Goal: Task Accomplishment & Management: Manage account settings

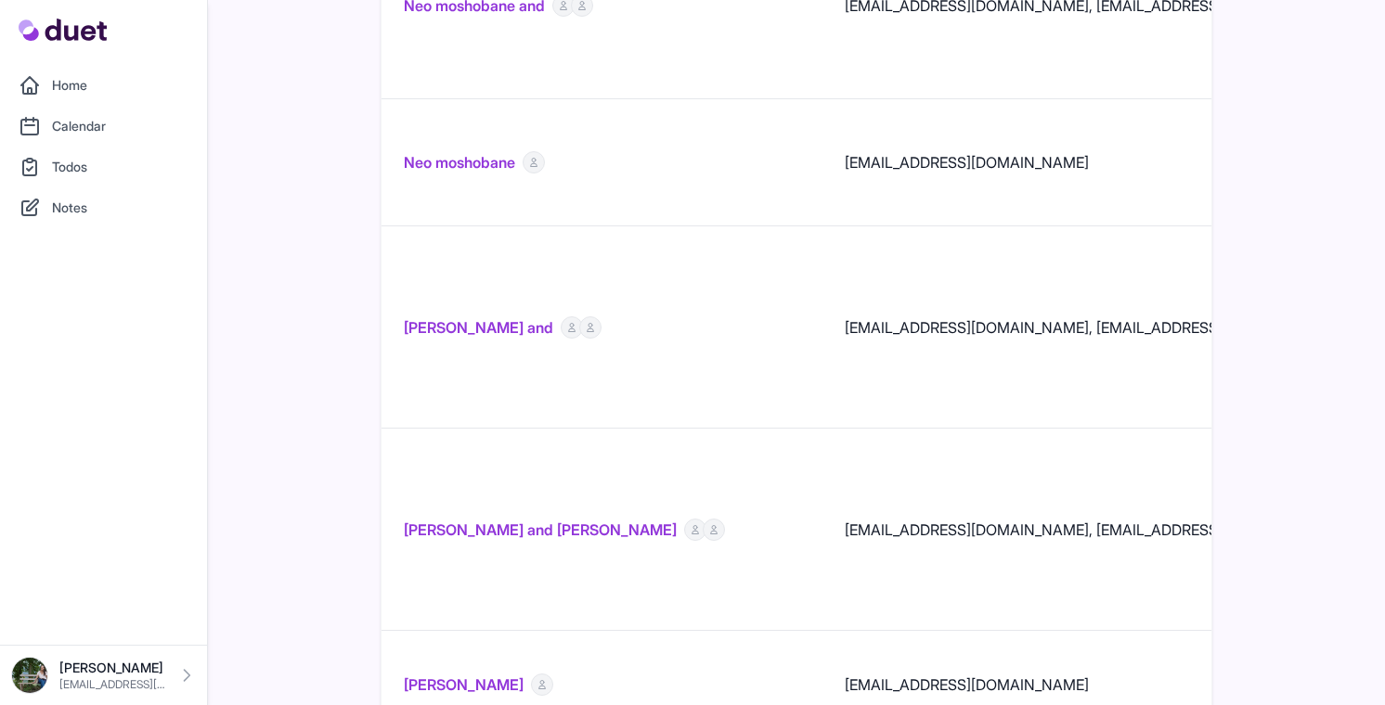
click at [561, 519] on link "[PERSON_NAME] and [PERSON_NAME]" at bounding box center [540, 530] width 273 height 22
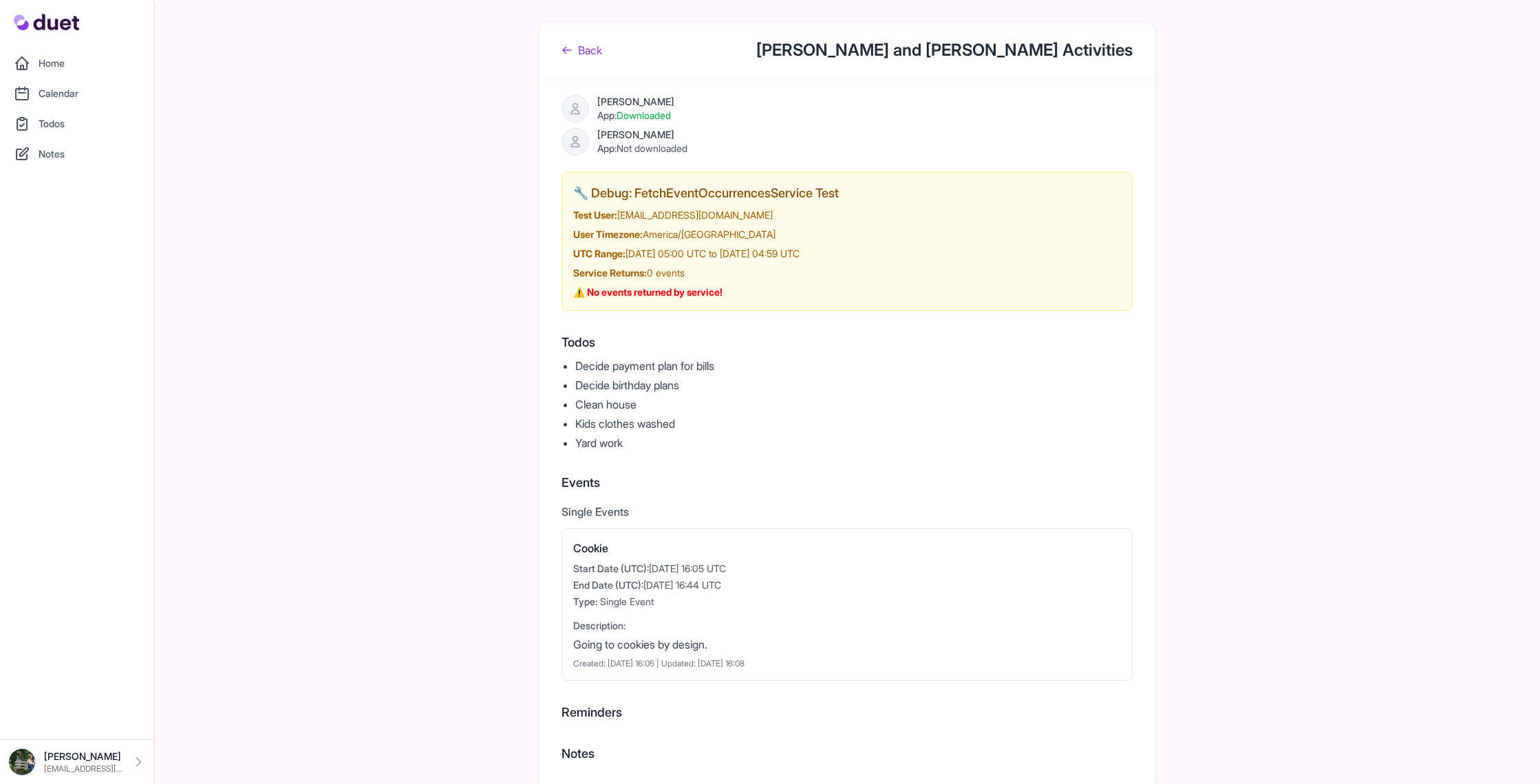
drag, startPoint x: 612, startPoint y: 44, endPoint x: 601, endPoint y: 48, distance: 11.7
click at [612, 44] on div "Back [PERSON_NAME] and [PERSON_NAME] Activities" at bounding box center [847, 50] width 615 height 56
click at [590, 50] on link "Back" at bounding box center [581, 50] width 41 height 16
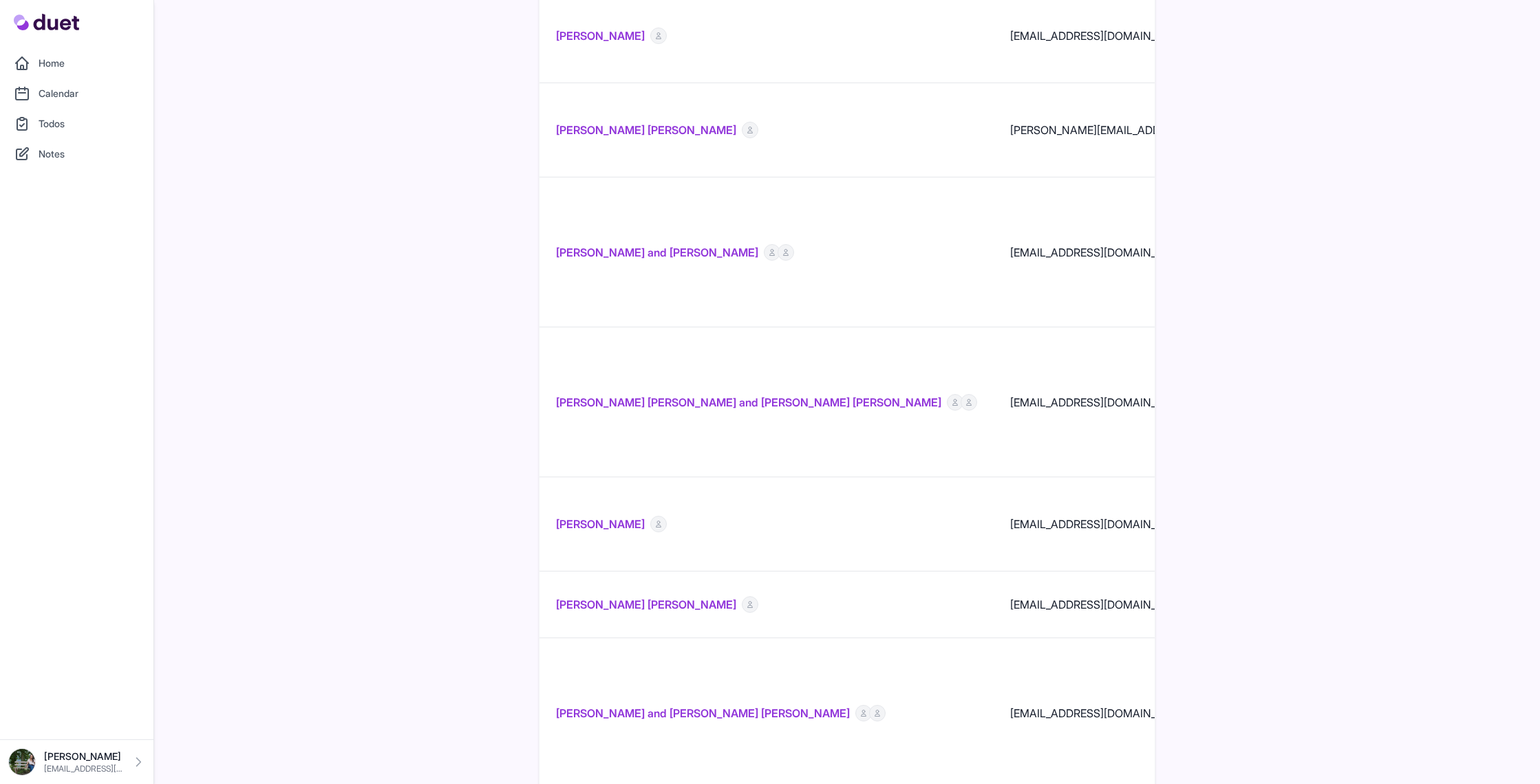
click at [766, 522] on link "[PERSON_NAME] and [PERSON_NAME] [PERSON_NAME]" at bounding box center [703, 713] width 294 height 16
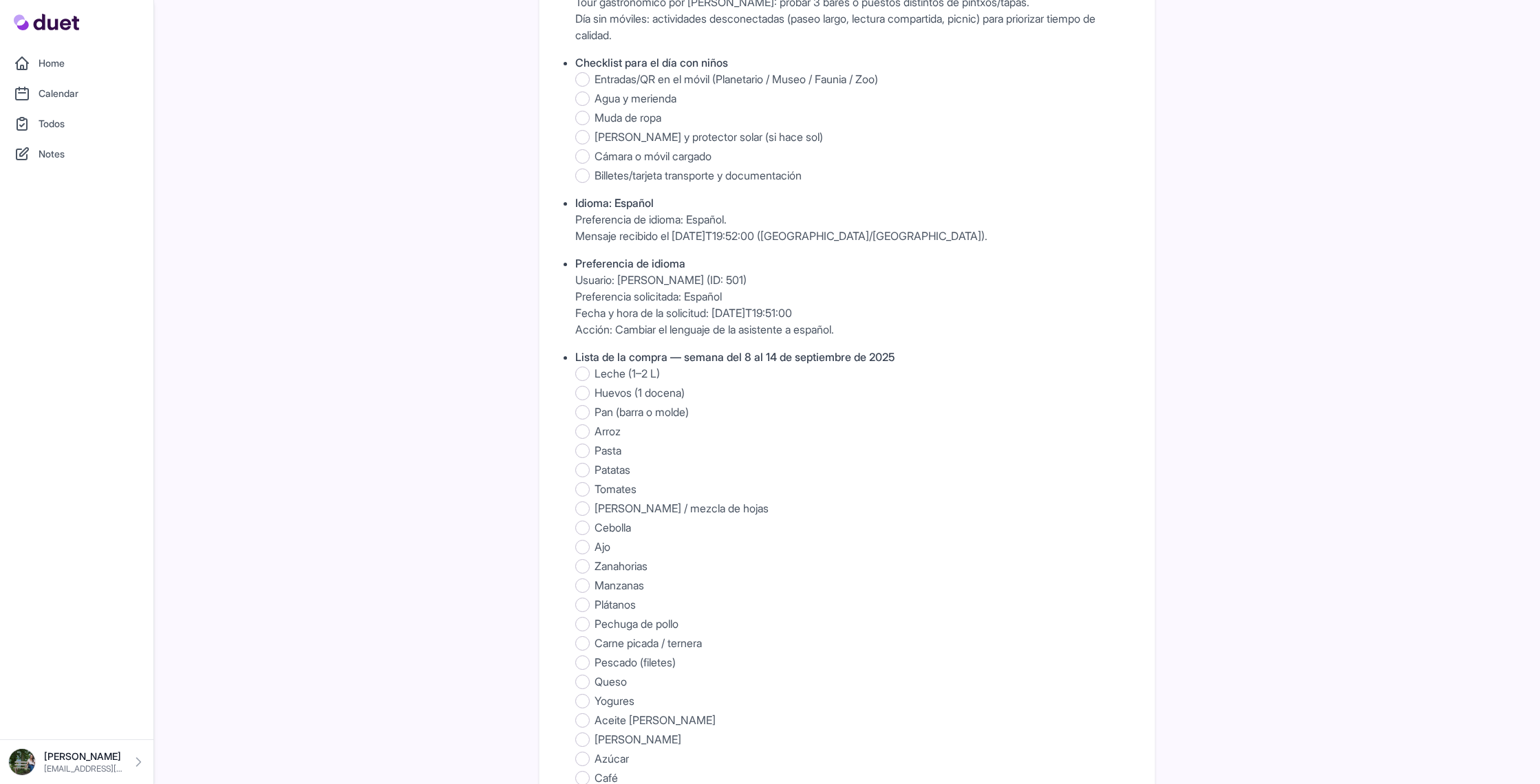
scroll to position [1401, 0]
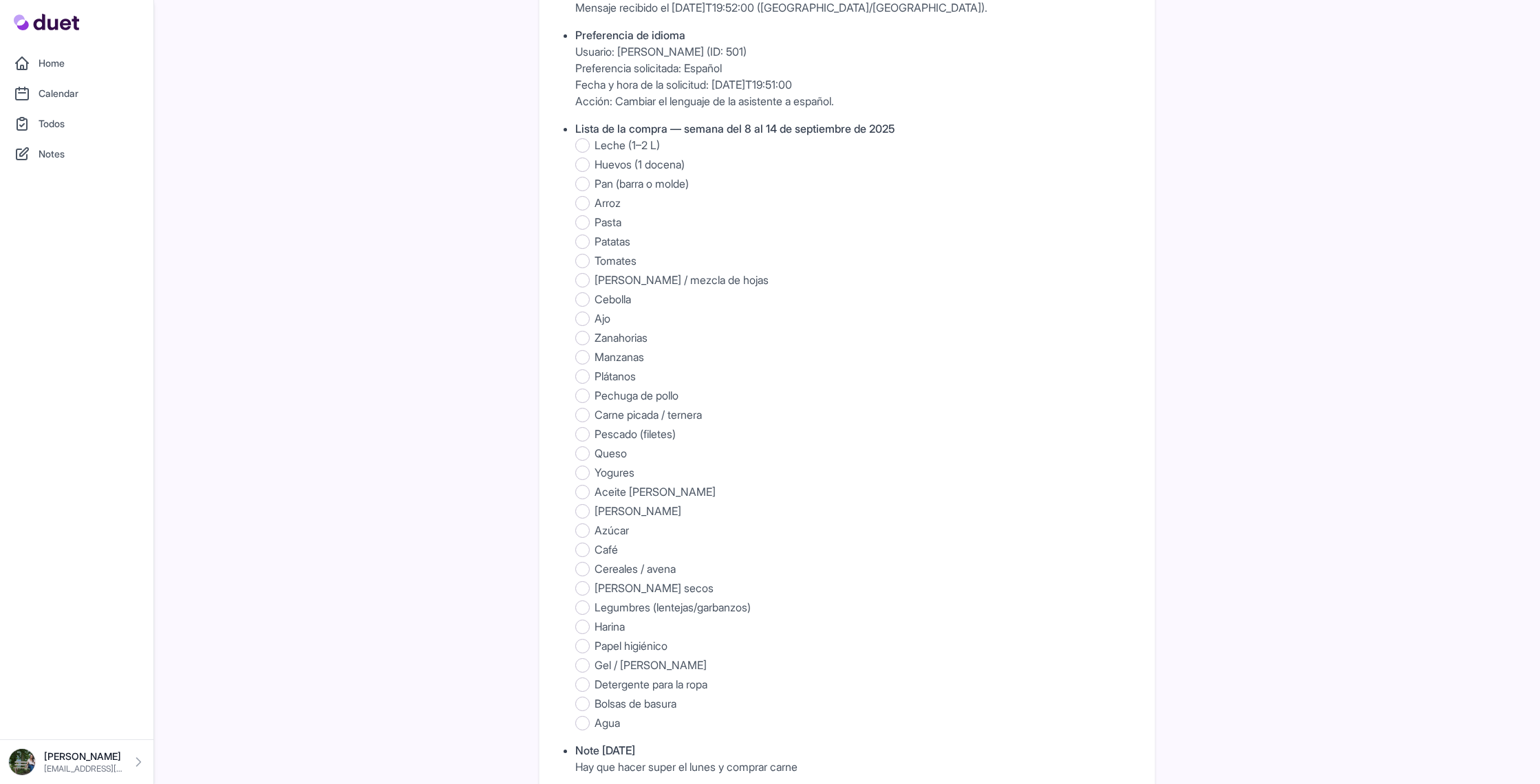
click at [65, 59] on link "Home" at bounding box center [76, 63] width 137 height 27
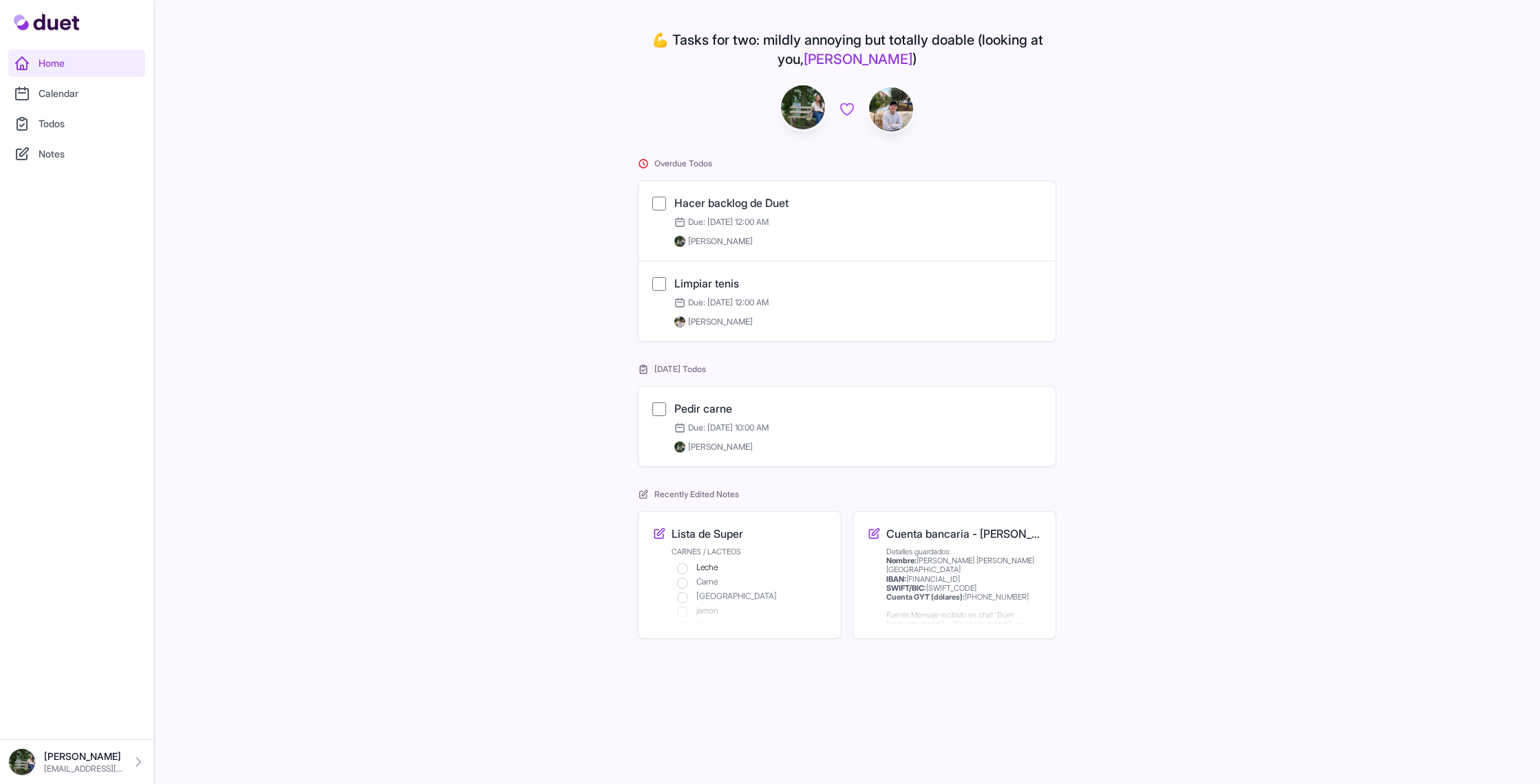
click at [67, 522] on link "[PERSON_NAME] [EMAIL_ADDRESS][DOMAIN_NAME]" at bounding box center [76, 762] width 137 height 27
